Goal: Browse casually

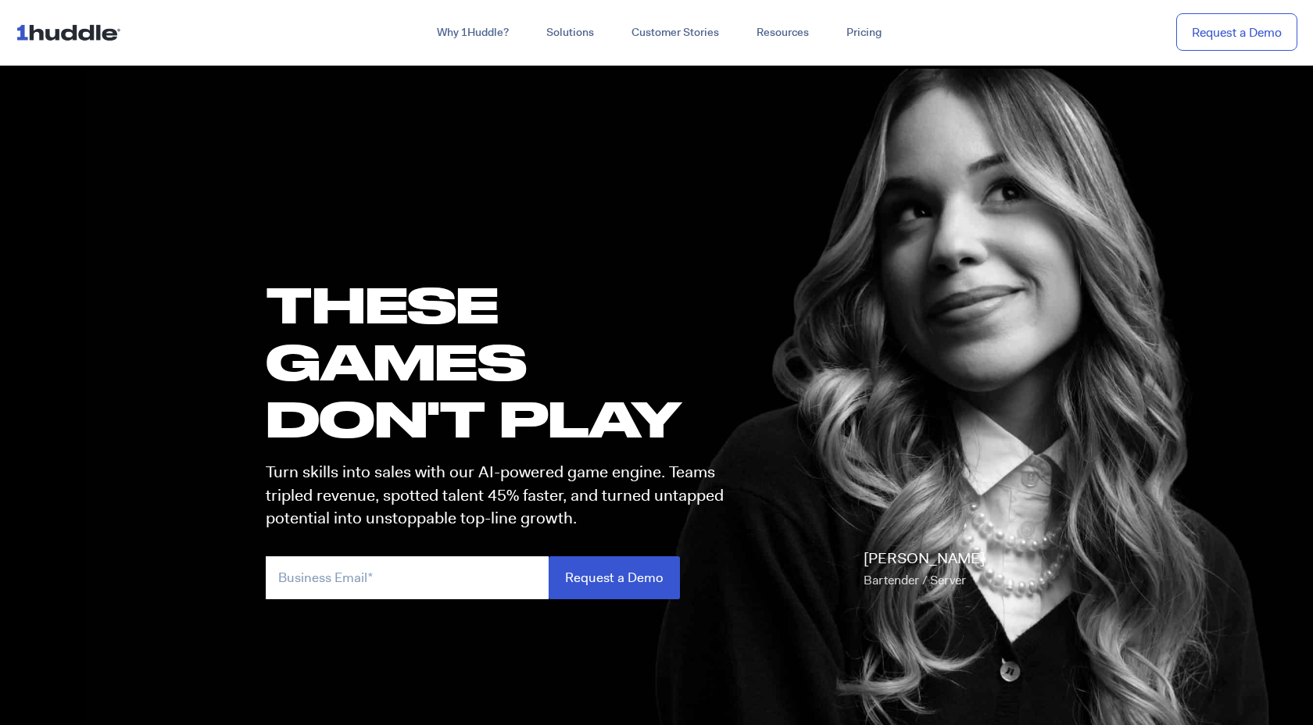
click at [51, 38] on img at bounding box center [72, 32] width 112 height 30
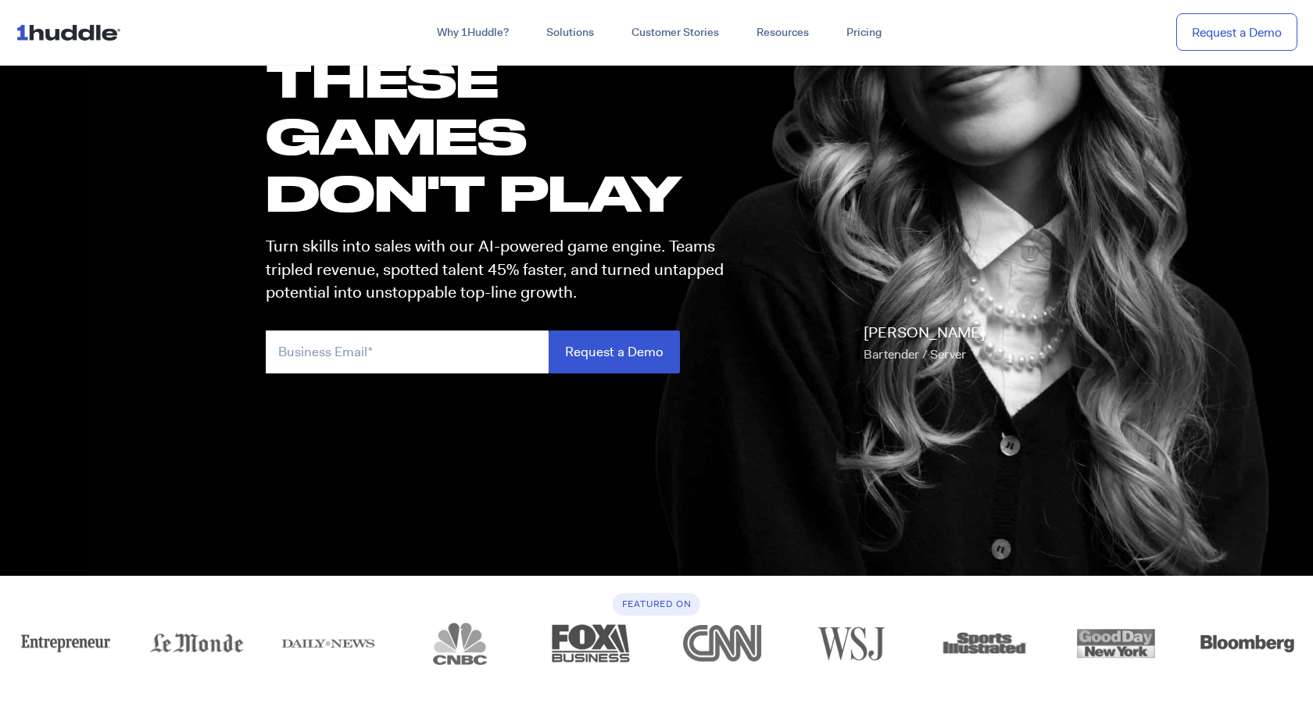
scroll to position [182, 0]
